Goal: Task Accomplishment & Management: Use online tool/utility

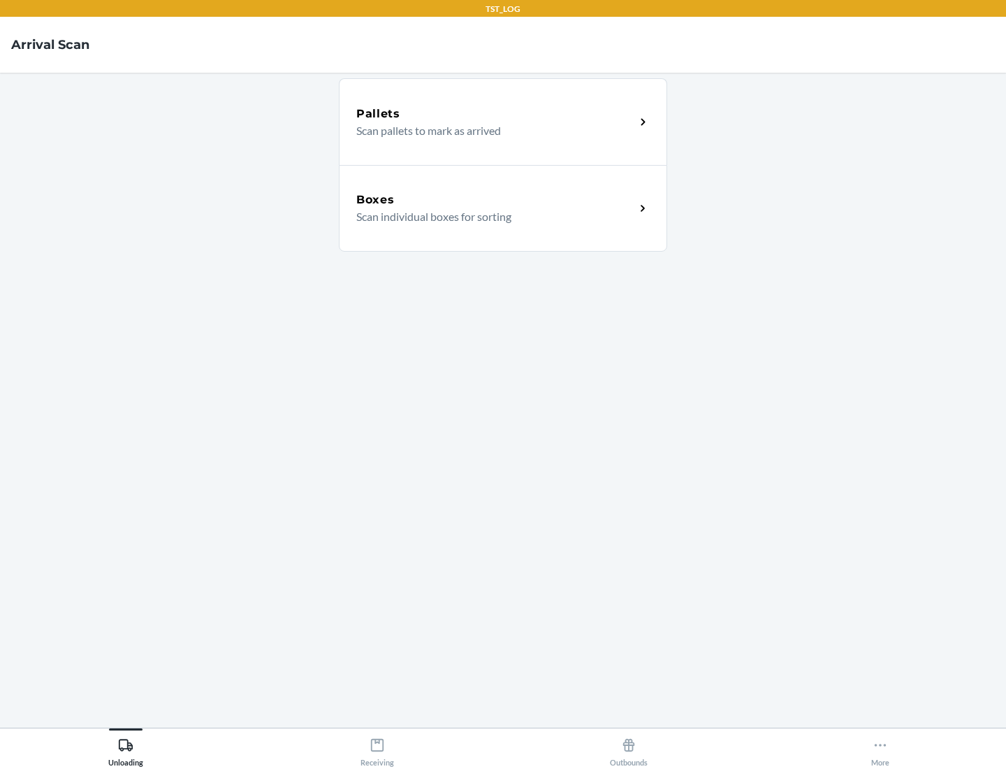
click at [495, 200] on div "Boxes" at bounding box center [495, 199] width 279 height 17
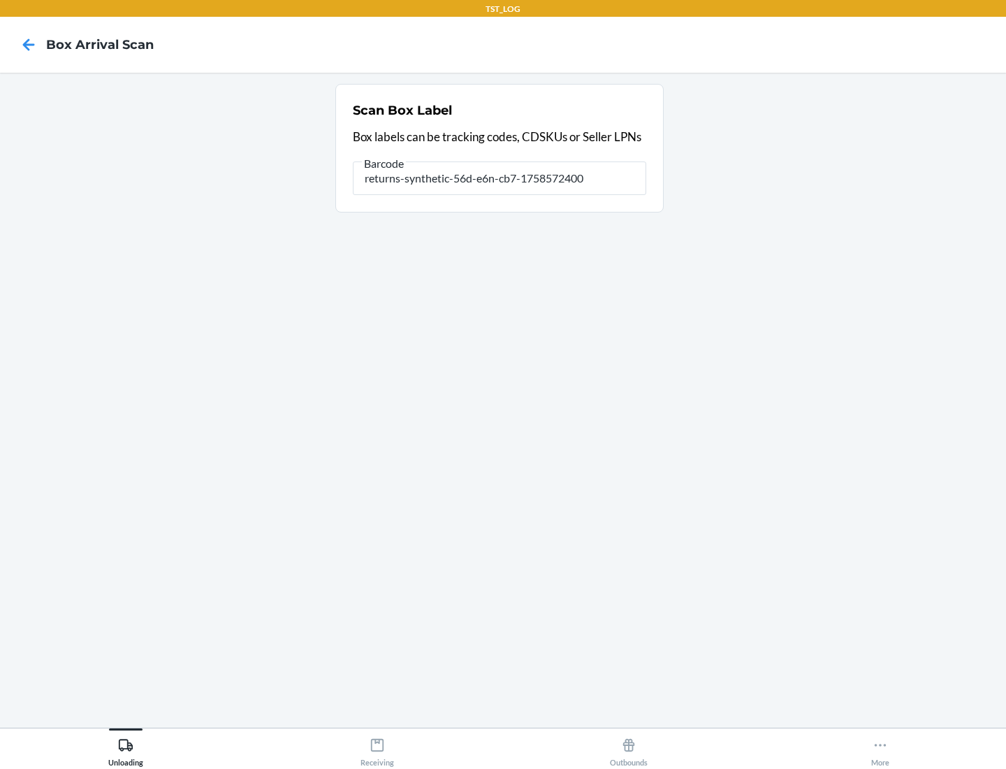
type input "returns-synthetic-56d-e6n-cb7-1758572400"
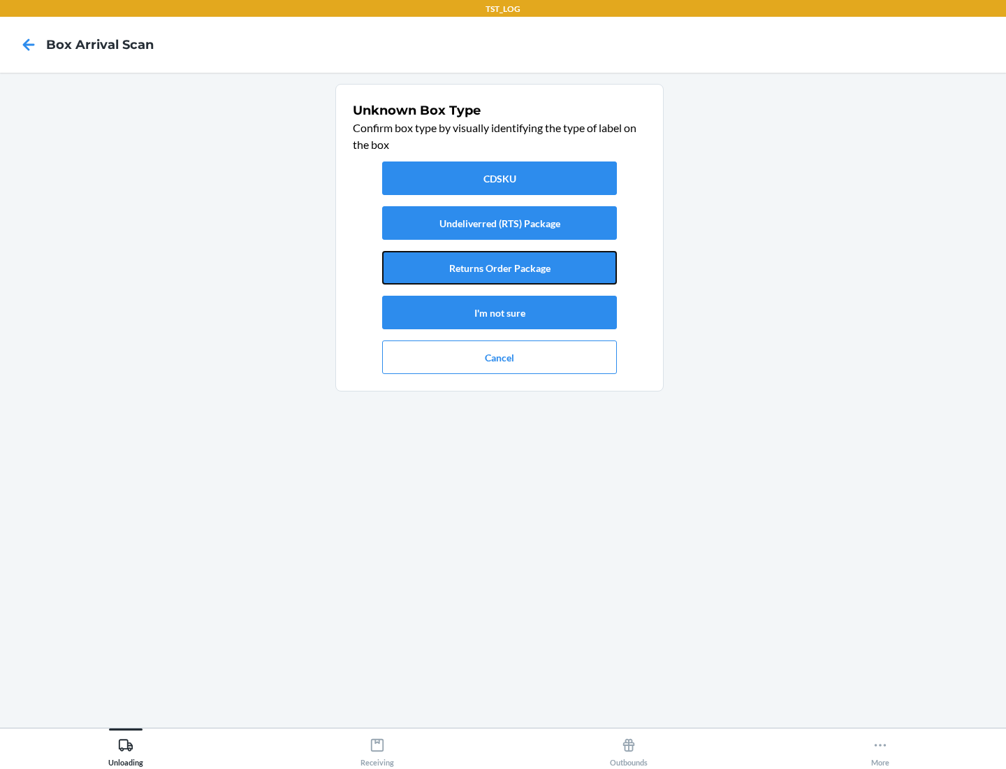
click at [500, 268] on button "Returns Order Package" at bounding box center [499, 268] width 235 height 34
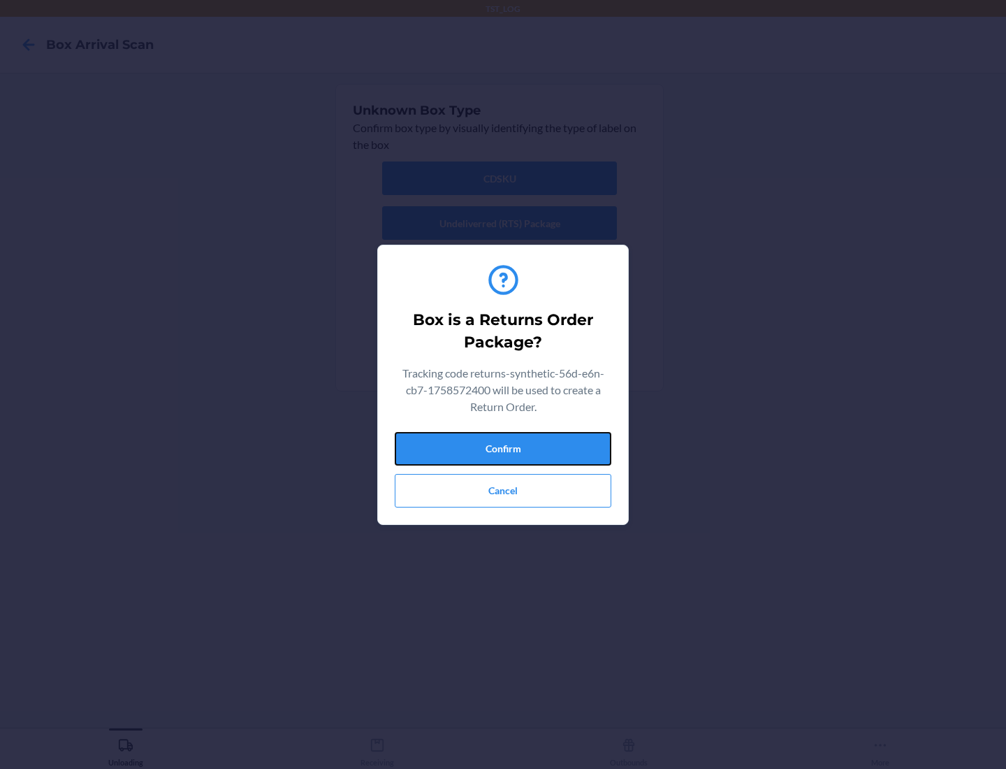
click at [503, 448] on button "Confirm" at bounding box center [503, 449] width 217 height 34
